Goal: Check status: Check status

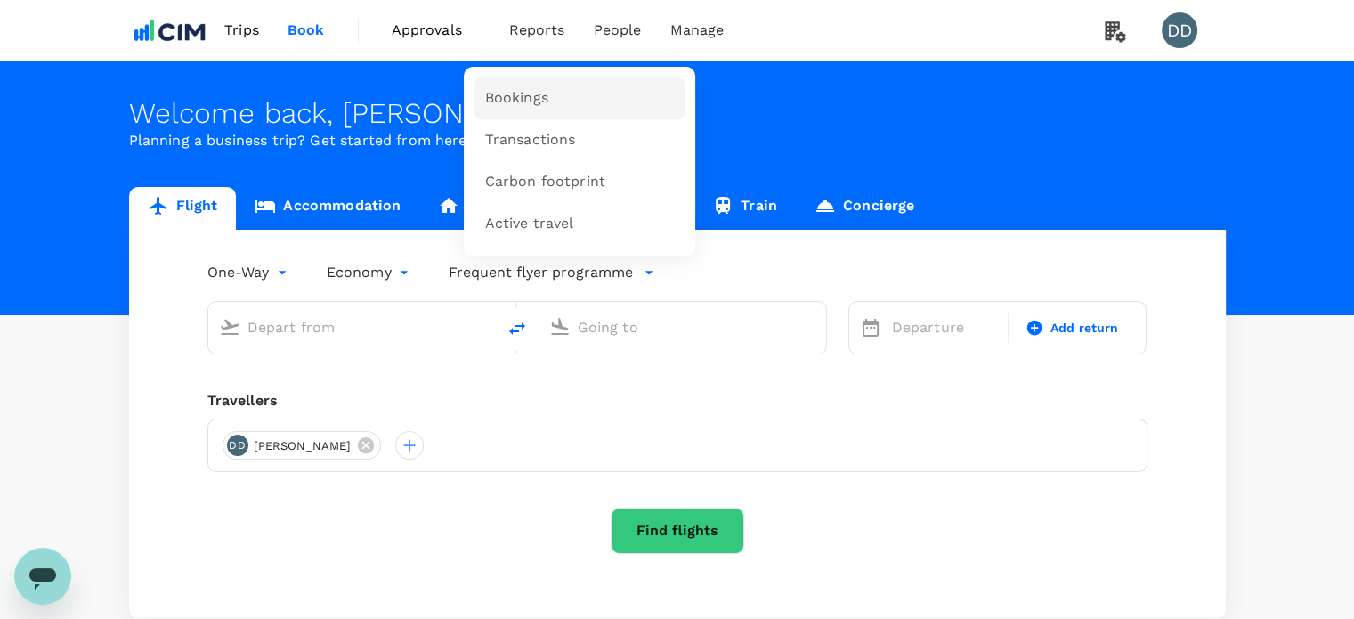
click at [548, 95] on link "Bookings" at bounding box center [580, 98] width 210 height 42
